Goal: Information Seeking & Learning: Find specific fact

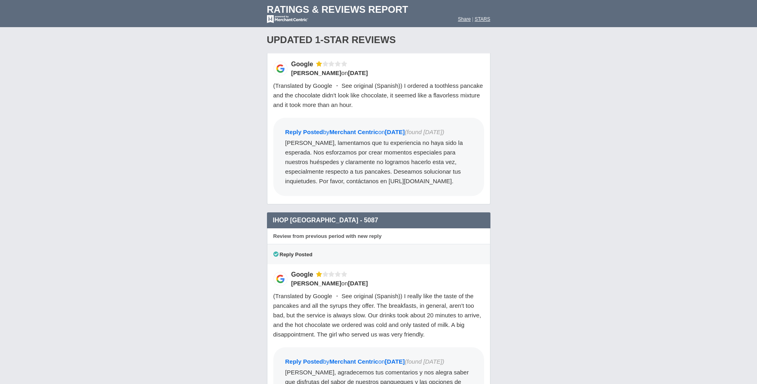
scroll to position [4236, 0]
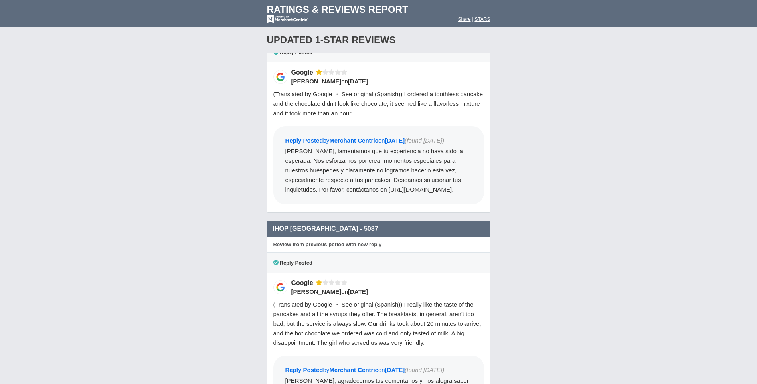
drag, startPoint x: 561, startPoint y: 71, endPoint x: 579, endPoint y: 89, distance: 25.7
click at [575, 112] on div "Loading Reviews... Search locations Rating ( 0 ) 1 2 3 4 5 0 ) Google 1 2 ... 11" at bounding box center [378, 117] width 757 height 7807
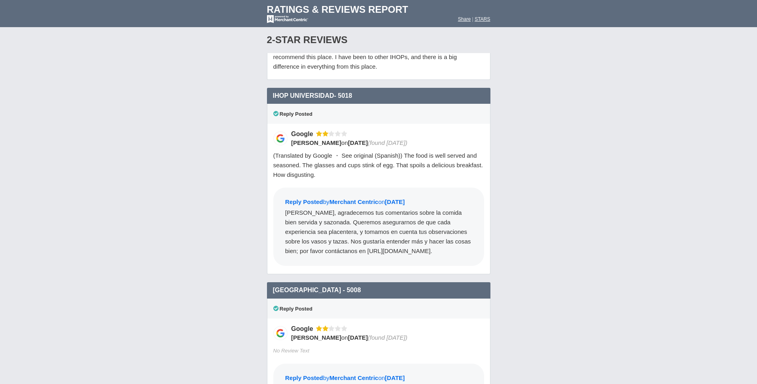
scroll to position [5583, 0]
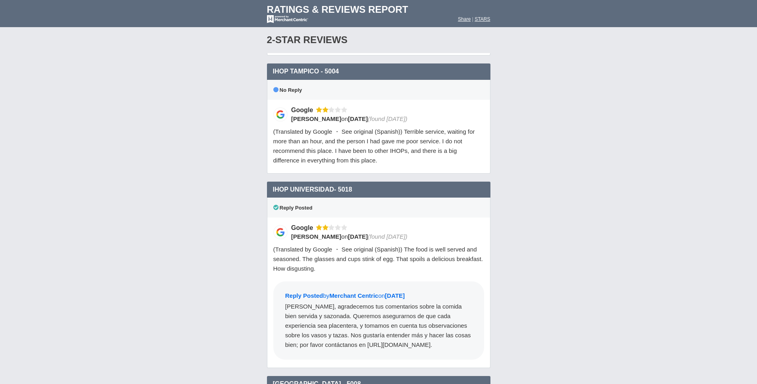
click at [272, 187] on div "IHOP Universidad- 5018 2 star Google" at bounding box center [378, 189] width 223 height 16
click at [275, 190] on span "IHOP Universidad- 5018" at bounding box center [312, 189] width 79 height 7
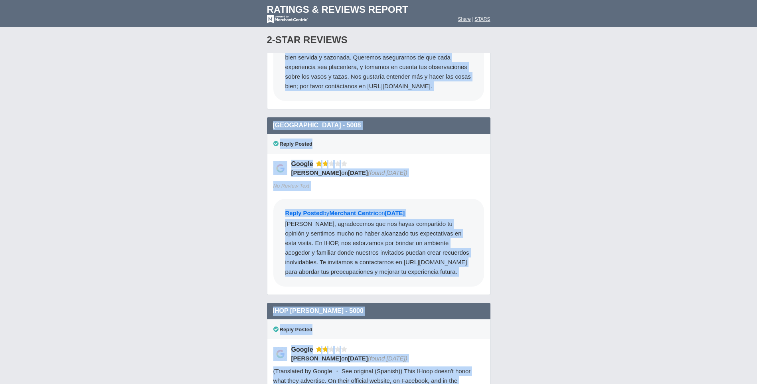
scroll to position [5882, 0]
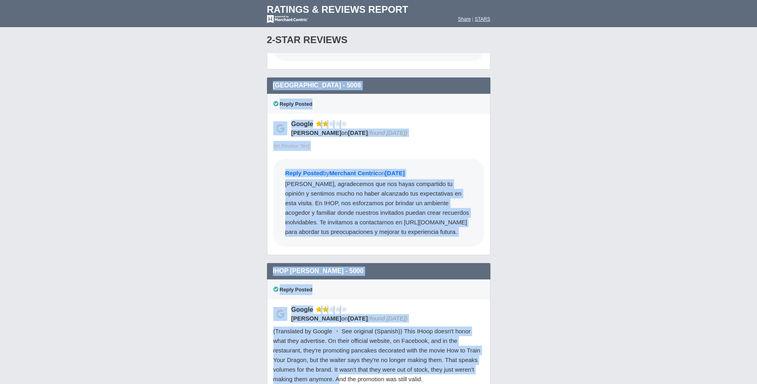
drag, startPoint x: 273, startPoint y: 189, endPoint x: 451, endPoint y: 242, distance: 185.5
copy div "LORE Ipsumdolors- 0632 0 amet Consec Adipi Elitse Doeius Tempor Incidid ut 6/5/…"
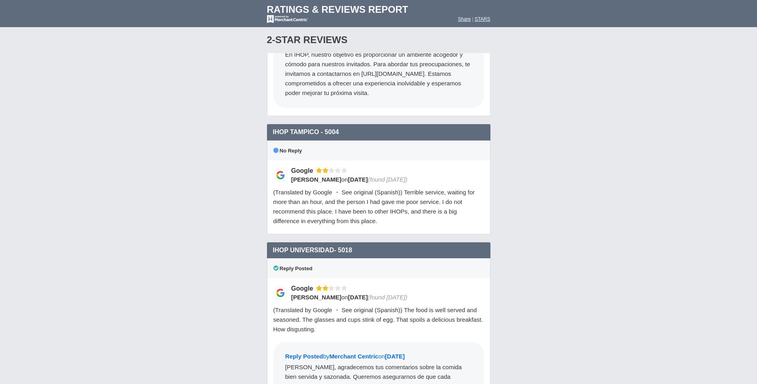
scroll to position [5631, 0]
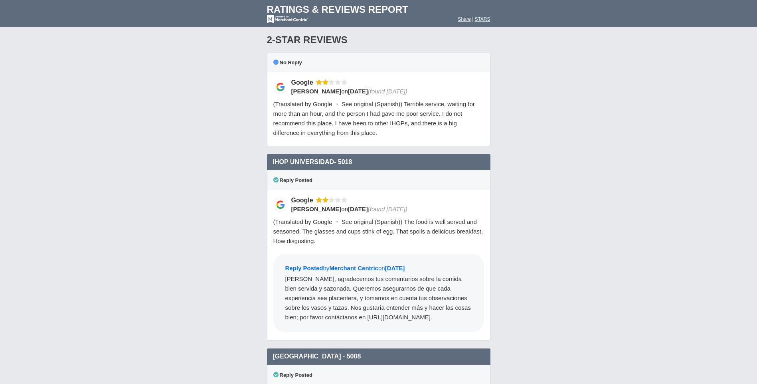
drag, startPoint x: 273, startPoint y: 140, endPoint x: 452, endPoint y: 305, distance: 244.1
click at [452, 305] on div "IHOP Universidad- 5018 2 star Google Reply Posted Google [PERSON_NAME] on [DATE…" at bounding box center [378, 251] width 223 height 195
copy div "IHOP Universidad- 5018 2 star Google Reply Posted Google Hissel [PERSON_NAME] o…"
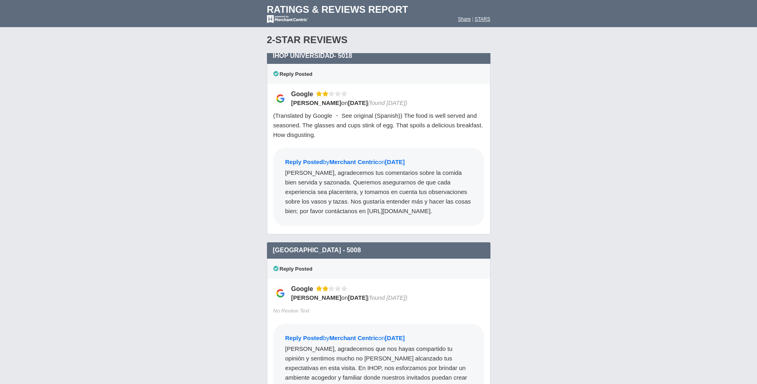
scroll to position [5791, 0]
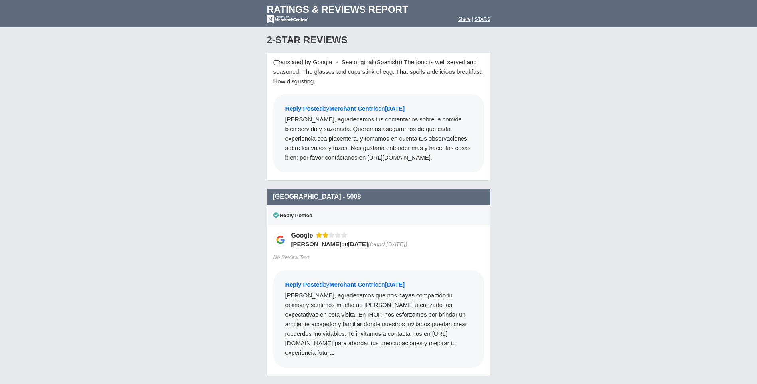
click at [272, 189] on div "[GEOGRAPHIC_DATA] - 5008 2 star Google" at bounding box center [378, 197] width 223 height 16
drag, startPoint x: 273, startPoint y: 177, endPoint x: 465, endPoint y: 331, distance: 246.3
click at [465, 331] on div "[GEOGRAPHIC_DATA] - 5008 2 star Google Reply Posted Google [PERSON_NAME] on [DA…" at bounding box center [378, 286] width 223 height 195
copy div "IHOP World Trade Center - 5008 2 star Google Reply Posted Google [PERSON_NAME] …"
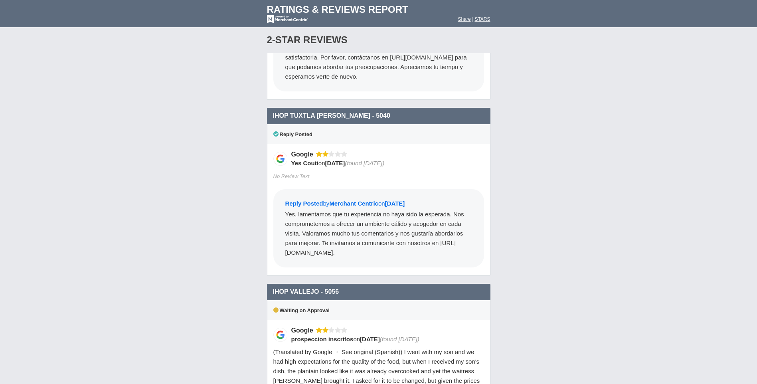
scroll to position [6429, 0]
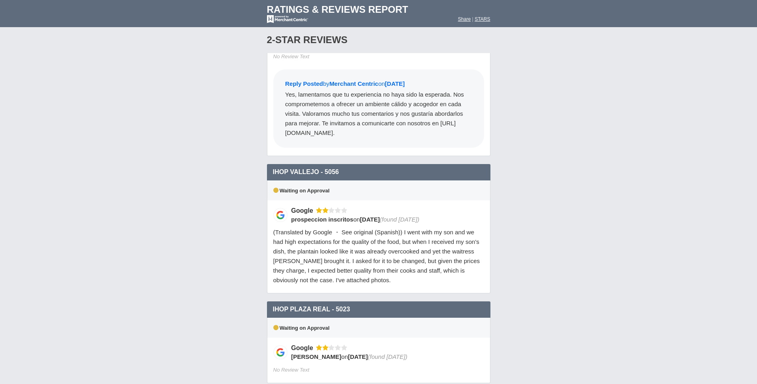
click at [272, 164] on div "IHOP Vallejo - 5056 2 star Google" at bounding box center [378, 172] width 223 height 16
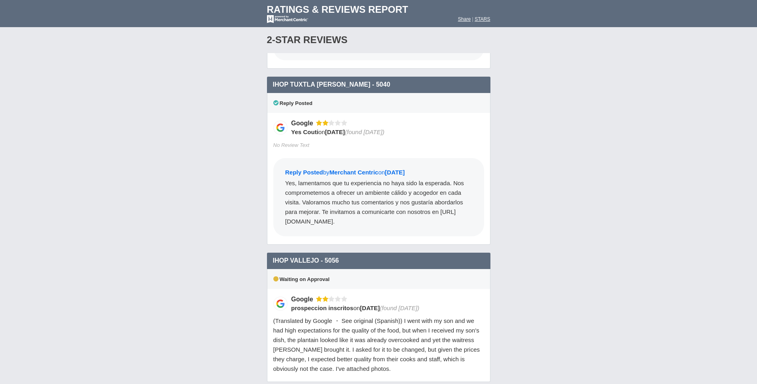
scroll to position [6349, 0]
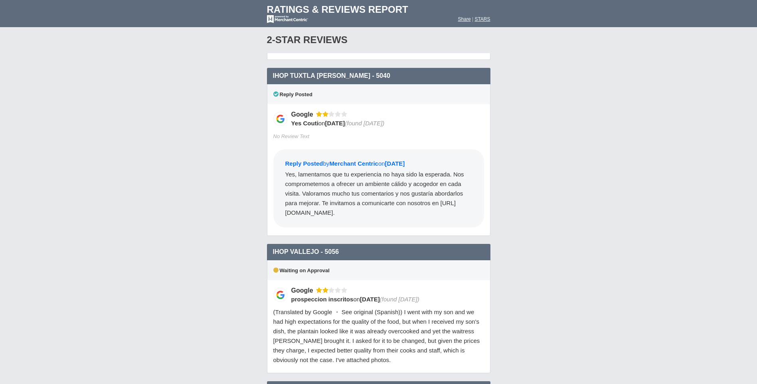
click at [272, 244] on div "IHOP Vallejo - 5056 2 star Google" at bounding box center [378, 252] width 223 height 16
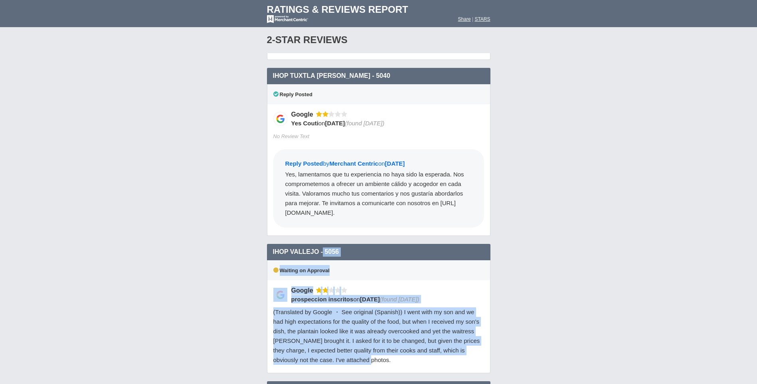
drag, startPoint x: 274, startPoint y: 221, endPoint x: 370, endPoint y: 336, distance: 149.8
click at [370, 336] on div "IHOP Vallejo - 5056 2 star Google Waiting on Approval Google prospeccion inscri…" at bounding box center [378, 312] width 223 height 137
copy div "HOP Vallejo - 5056 2 star Google Waiting on Approval Google prospeccion inscrit…"
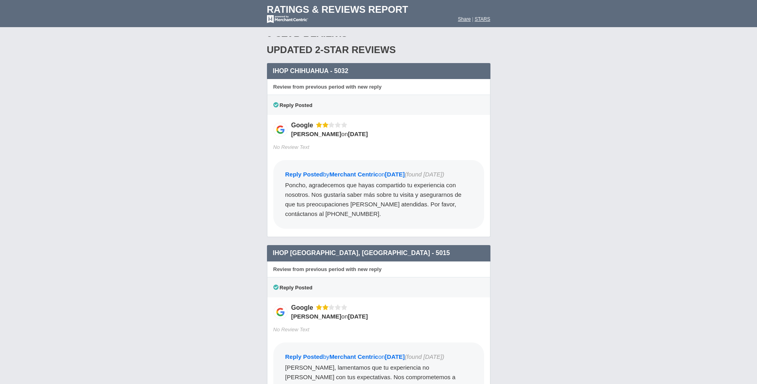
scroll to position [6908, 0]
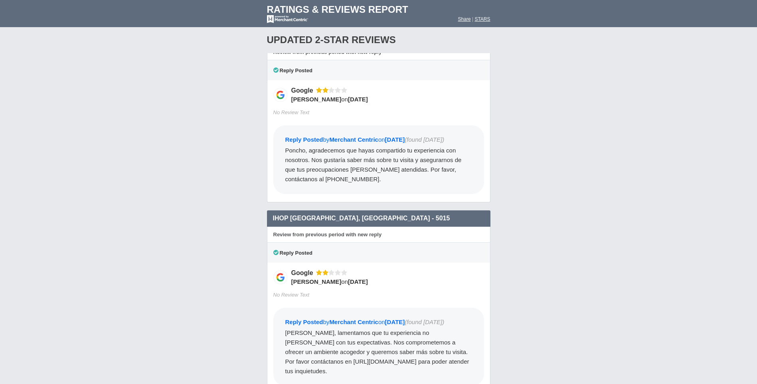
click at [362, 210] on div "IHOP Mexico, DF - 5015 2 star Google" at bounding box center [378, 218] width 223 height 16
drag, startPoint x: 273, startPoint y: 187, endPoint x: 342, endPoint y: 342, distance: 169.2
click at [342, 342] on div "IHOP Mexico, DF - 5015 2 star Google Review from previous period with new reply…" at bounding box center [378, 306] width 223 height 192
copy div "IHOP Mexico, DF - 5015 2 star Google Review from previous period with new reply…"
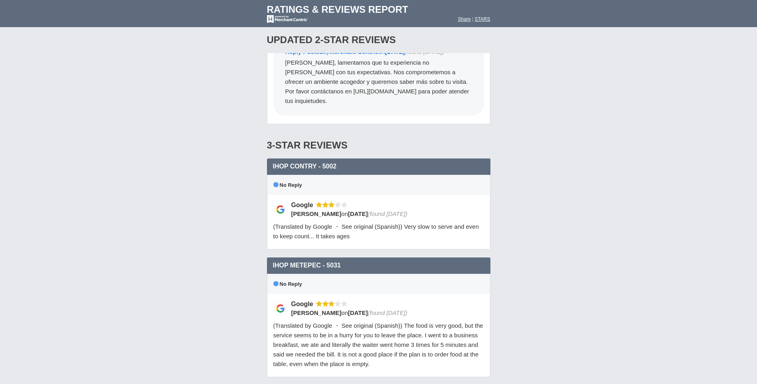
scroll to position [7187, 0]
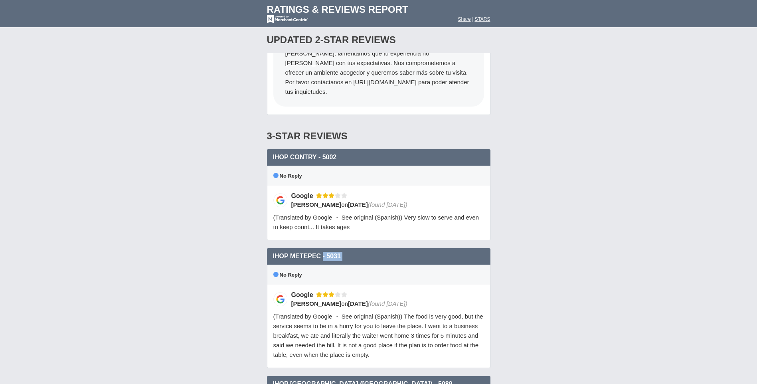
drag, startPoint x: 273, startPoint y: 225, endPoint x: 274, endPoint y: 240, distance: 14.4
click at [274, 248] on div "IHOP Metepec - 5031 3 star Google No Reply Google Alejandra León Le on 8/4/2025…" at bounding box center [378, 312] width 223 height 128
drag, startPoint x: 274, startPoint y: 240, endPoint x: 274, endPoint y: 233, distance: 6.4
click at [274, 248] on div "IHOP Metepec - 5031 3 star Google" at bounding box center [378, 256] width 223 height 16
click at [271, 248] on div "IHOP Metepec - 5031 3 star Google" at bounding box center [378, 256] width 223 height 16
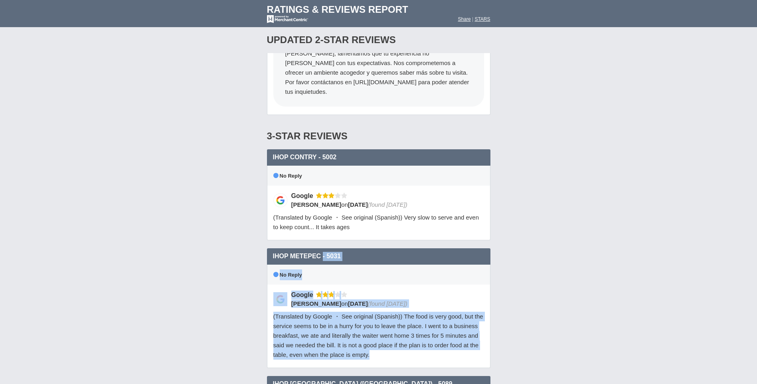
drag, startPoint x: 273, startPoint y: 225, endPoint x: 383, endPoint y: 333, distance: 154.3
click at [383, 333] on div "IHOP Metepec - 5031 3 star Google No Reply Google Alejandra León Le on 8/4/2025…" at bounding box center [378, 312] width 223 height 128
copy div "IHOP Metepec - 5031 3 star Google No Reply Google Alejandra León Le on 8/4/2025…"
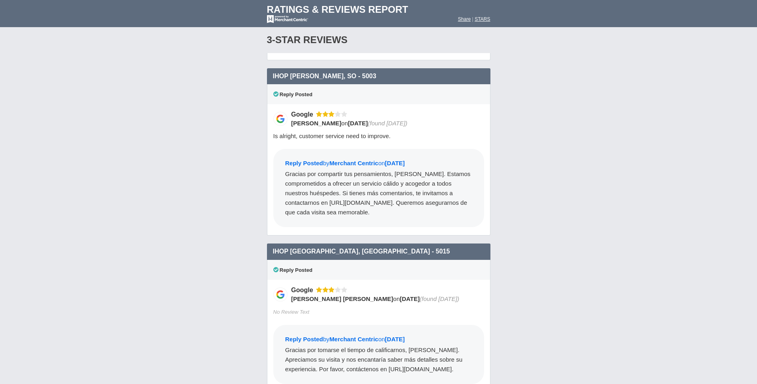
scroll to position [7894, 0]
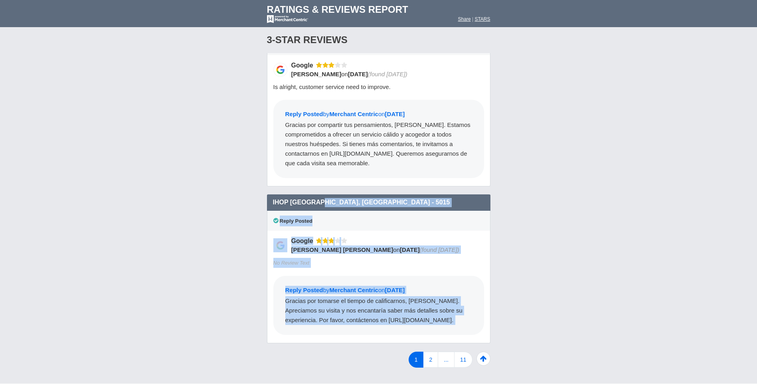
drag, startPoint x: 271, startPoint y: 173, endPoint x: 366, endPoint y: 321, distance: 176.3
copy div "IHOP Mexico, DF - 5015 3 star Google Reply Posted Google Miguel Angel Garcia Gu…"
click at [432, 351] on link "2" at bounding box center [430, 359] width 15 height 16
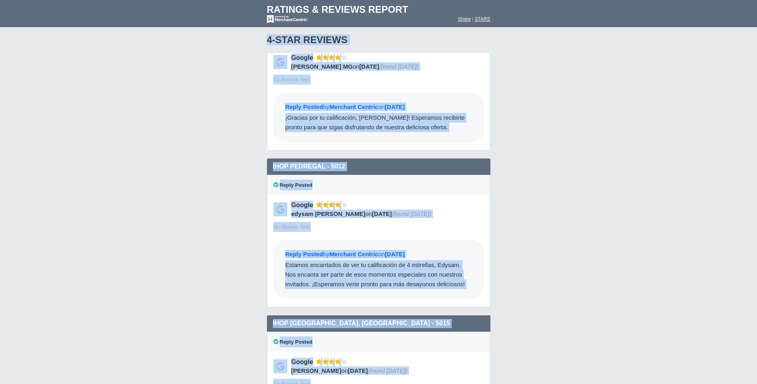
scroll to position [434, 0]
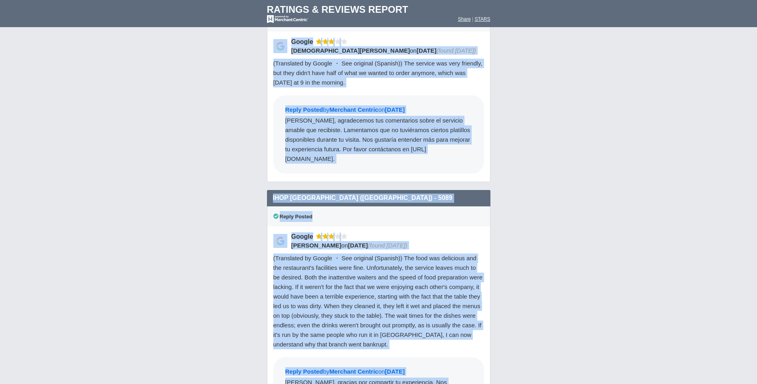
scroll to position [793, 0]
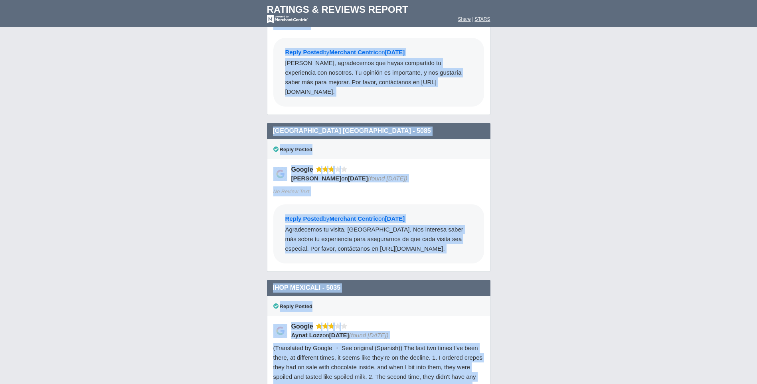
scroll to position [1232, 0]
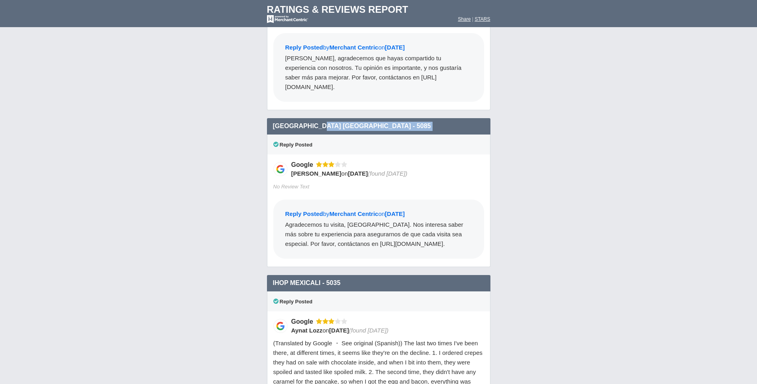
drag, startPoint x: 273, startPoint y: 106, endPoint x: 272, endPoint y: 114, distance: 8.0
click at [272, 118] on div "IHOP IKEA Center Oceania - 5085 3 star Google Reply Posted Google Kimay S. on 8…" at bounding box center [378, 196] width 223 height 157
drag, startPoint x: 272, startPoint y: 114, endPoint x: 264, endPoint y: 105, distance: 12.1
click at [274, 118] on div "IHOP IKEA Center Oceania - 5085 3 star Google" at bounding box center [378, 126] width 223 height 16
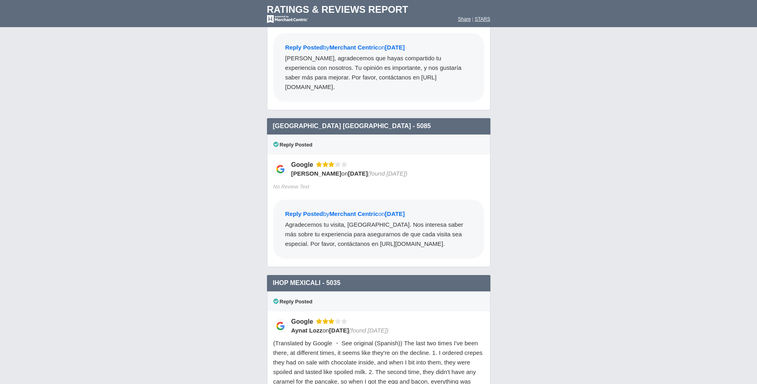
click at [272, 118] on div "IHOP IKEA Center Oceania - 5085 3 star Google" at bounding box center [378, 126] width 223 height 16
drag, startPoint x: 273, startPoint y: 105, endPoint x: 460, endPoint y: 239, distance: 229.5
click at [460, 239] on div "IHOP IKEA Center Oceania - 5085 3 star Google Reply Posted Google Kimay S. on 8…" at bounding box center [378, 196] width 223 height 157
copy div "IHOP IKEA Center Oceania - 5085 3 star Google Reply Posted Google Kimay S. on 8…"
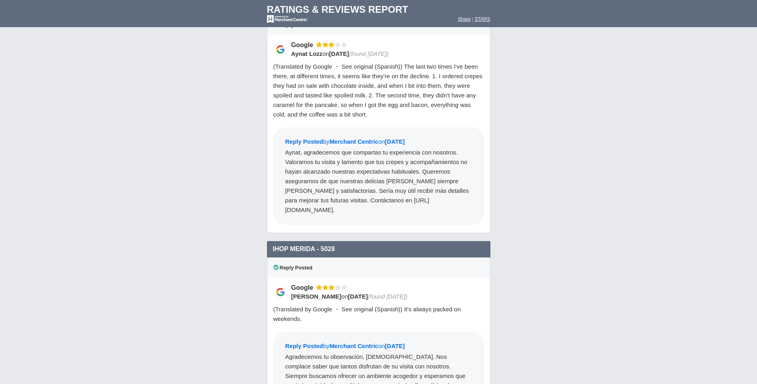
scroll to position [1551, 0]
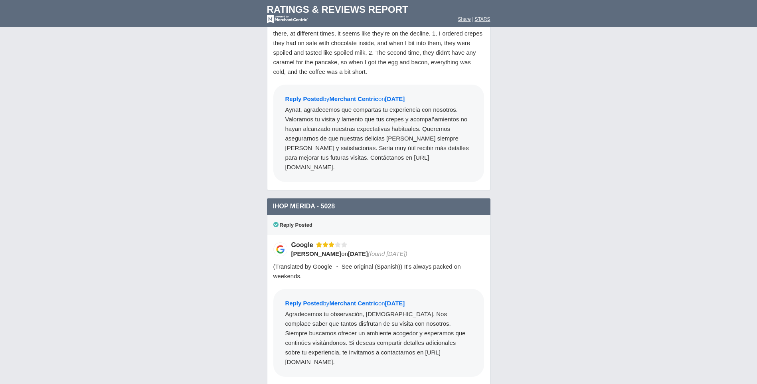
drag, startPoint x: 274, startPoint y: 184, endPoint x: 273, endPoint y: 193, distance: 8.9
click at [273, 198] on div "IHOP Merida - 5028 3 star Google" at bounding box center [378, 206] width 223 height 16
drag, startPoint x: 273, startPoint y: 193, endPoint x: 272, endPoint y: 197, distance: 4.5
click at [272, 215] on div "Reply Posted" at bounding box center [378, 225] width 223 height 20
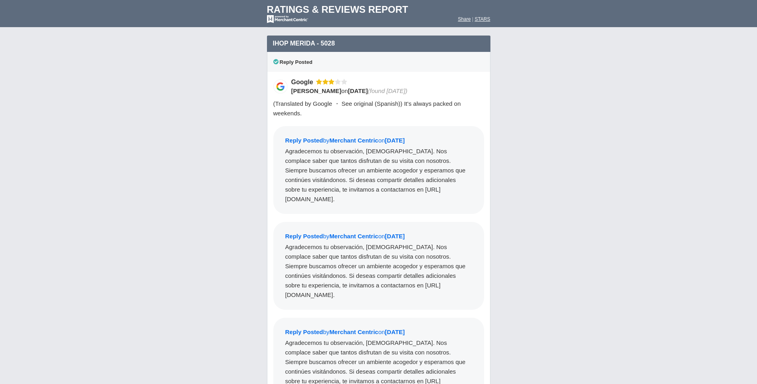
scroll to position [1756, 0]
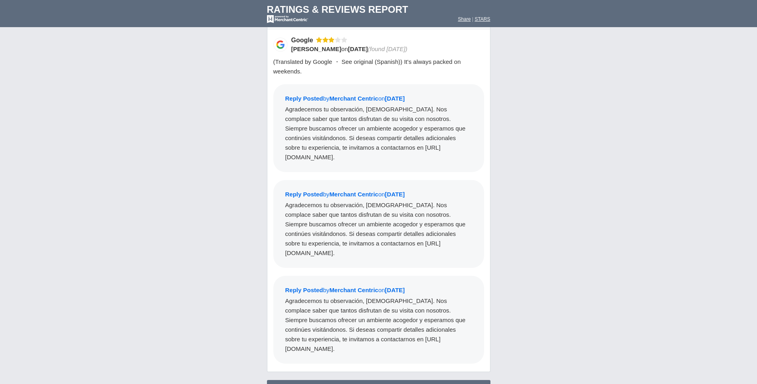
drag, startPoint x: 272, startPoint y: 185, endPoint x: 343, endPoint y: 335, distance: 166.2
click at [343, 335] on div "IHOP Merida - 5028 3 star Google Reply Posted Google jesus ivan casillas on 8/7…" at bounding box center [378, 187] width 223 height 386
copy div "IHOP Merida - 5028 3 star Google Reply Posted Google jesus ivan casillas on 8/7…"
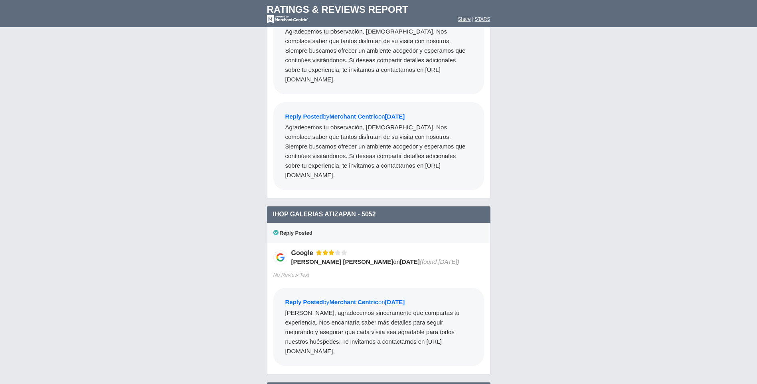
scroll to position [1995, 0]
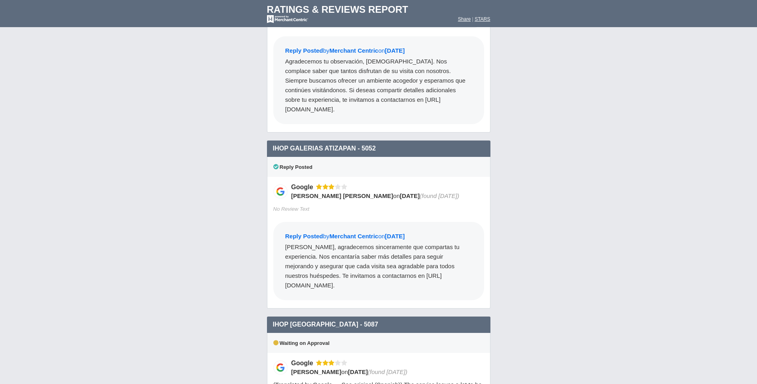
drag, startPoint x: 273, startPoint y: 127, endPoint x: 324, endPoint y: 270, distance: 151.8
click at [324, 270] on div "IHOP Galerias Atizapan - 5052 3 star Google Reply Posted Google EDUARDO ANTONIO…" at bounding box center [378, 228] width 223 height 176
copy div "IHOP Galerias Atizapan - 5052 3 star Google Reply Posted Google EDUARDO ANTONIO…"
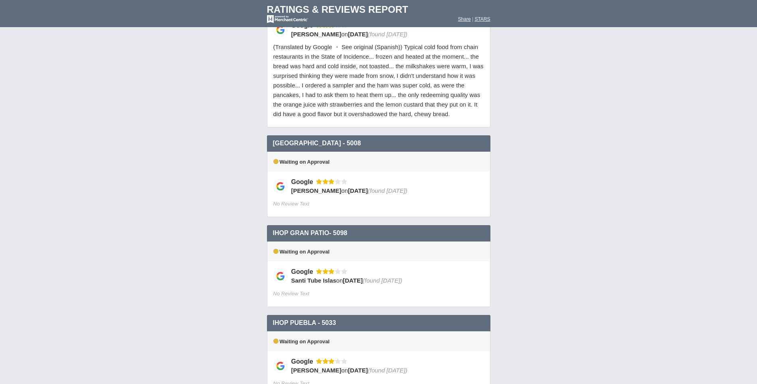
scroll to position [2433, 0]
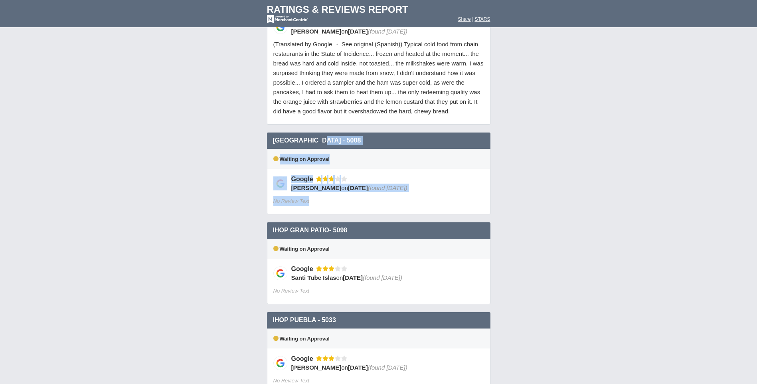
drag, startPoint x: 273, startPoint y: 120, endPoint x: 341, endPoint y: 180, distance: 90.2
click at [341, 180] on div "IHOP World Trade Center - 5008 3 star Google Waiting on Approval Google Rubén G…" at bounding box center [378, 177] width 223 height 90
copy div "IHOP World Trade Center - 5008 3 star Google Waiting on Approval Google Rubén G…"
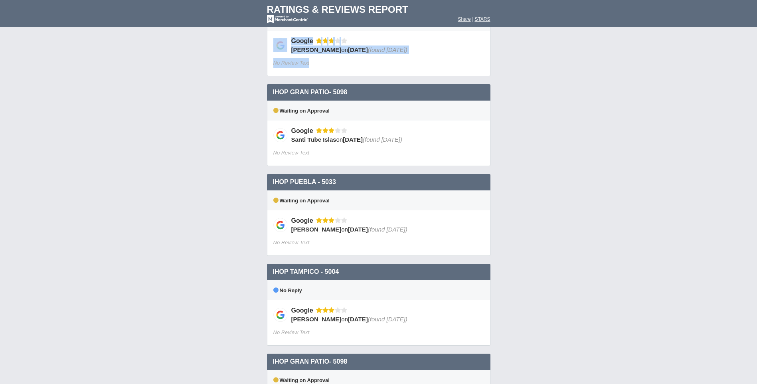
scroll to position [2593, 0]
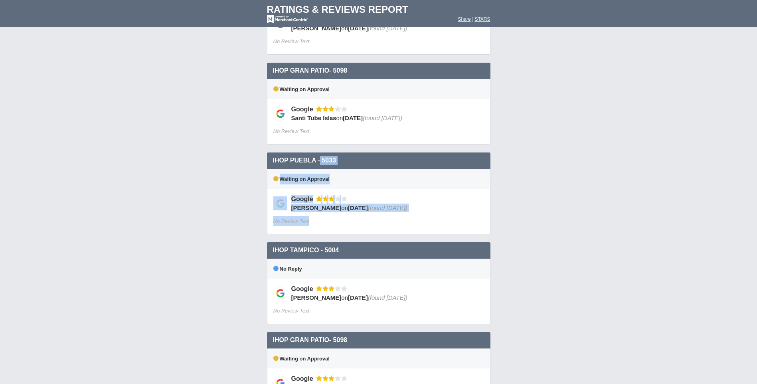
drag, startPoint x: 273, startPoint y: 138, endPoint x: 332, endPoint y: 198, distance: 84.0
click at [332, 198] on div "IHOP Puebla - 5033 3 star Google Waiting on Approval Google carolina gómez on 8…" at bounding box center [378, 197] width 223 height 90
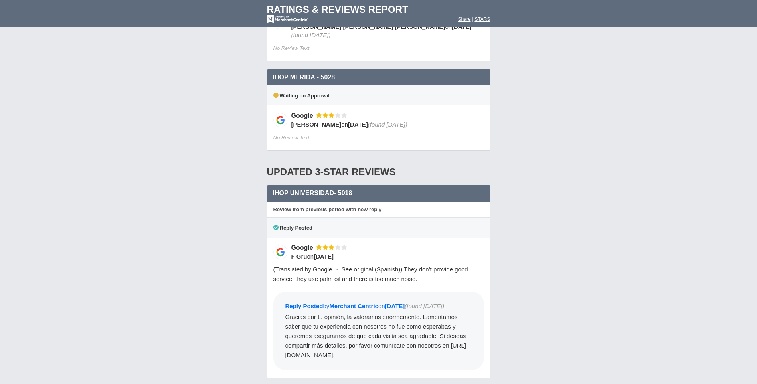
scroll to position [3072, 0]
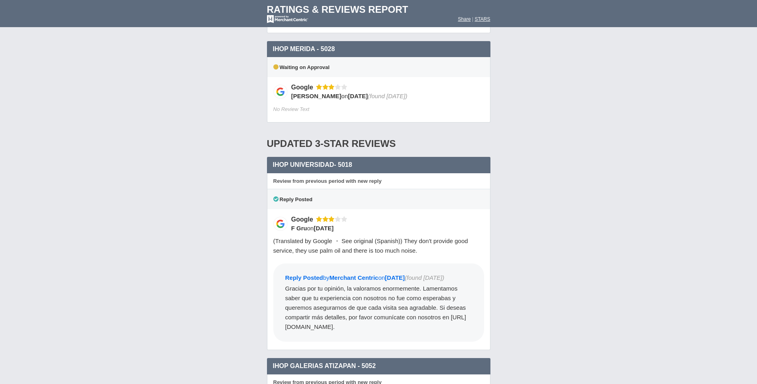
click at [274, 173] on div "Review from previous period with new reply" at bounding box center [378, 181] width 223 height 16
drag, startPoint x: 273, startPoint y: 135, endPoint x: 424, endPoint y: 296, distance: 220.9
click at [424, 296] on div "IHOP Universidad- 5018 3 star Google Review from previous period with new reply…" at bounding box center [378, 257] width 223 height 201
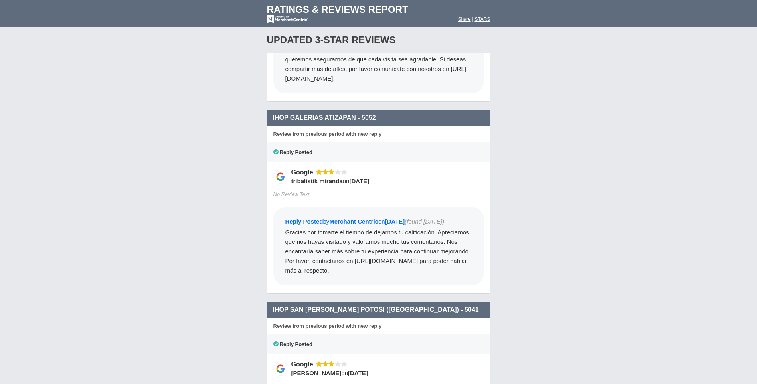
scroll to position [3311, 0]
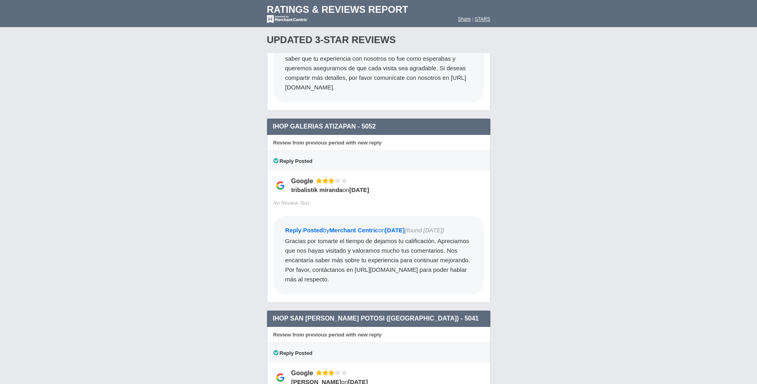
drag, startPoint x: 273, startPoint y: 97, endPoint x: 398, endPoint y: 264, distance: 208.5
click at [398, 264] on div "IHOP Galerias Atizapan - 5052 3 star Google Review from previous period with ne…" at bounding box center [378, 214] width 223 height 192
